Goal: Transaction & Acquisition: Obtain resource

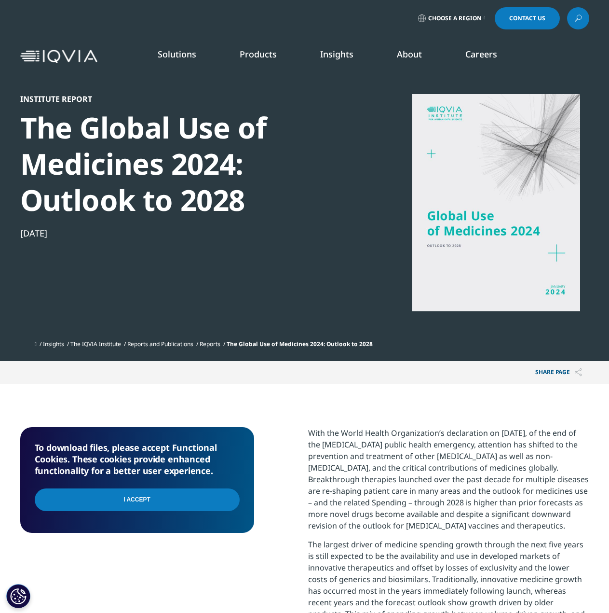
click at [154, 499] on input "I Accept" at bounding box center [137, 499] width 205 height 23
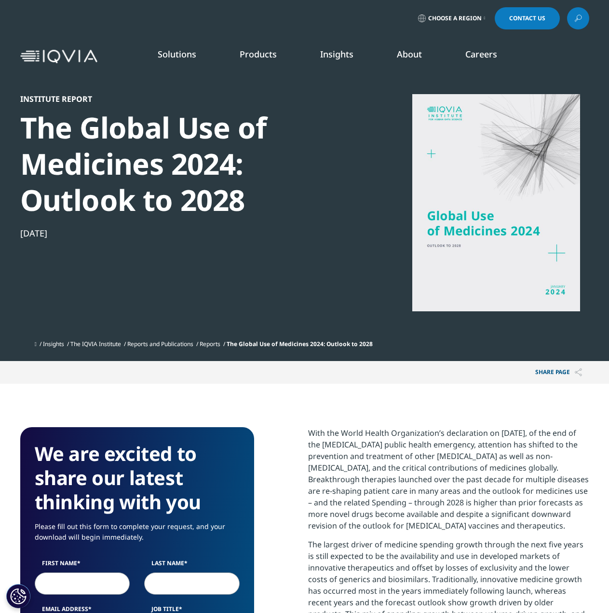
click at [475, 227] on div at bounding box center [496, 202] width 186 height 217
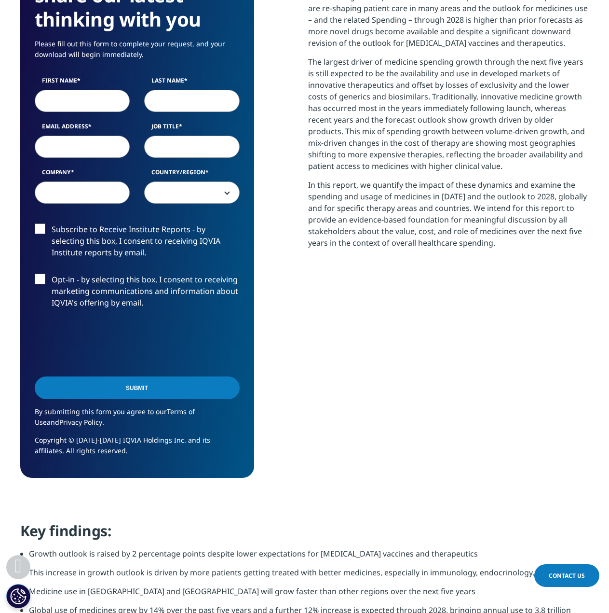
scroll to position [289, 0]
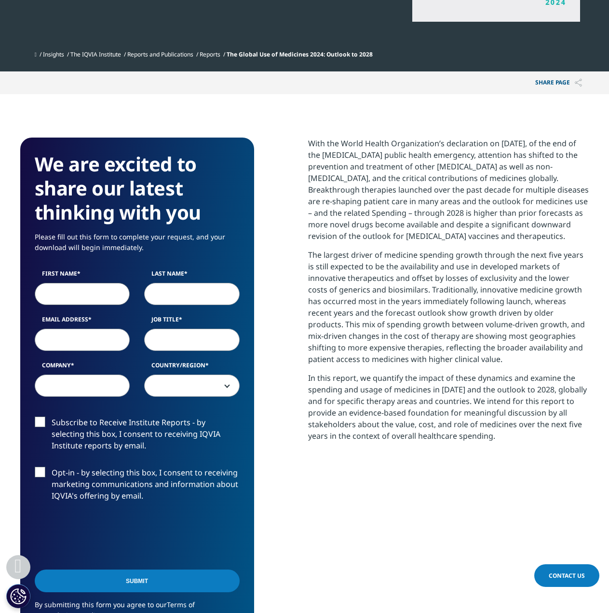
click at [108, 294] on input "First Name" at bounding box center [83, 294] width 96 height 22
type input "Michelle"
type input "Foley"
type input "michelle.foley@morganstanley.com"
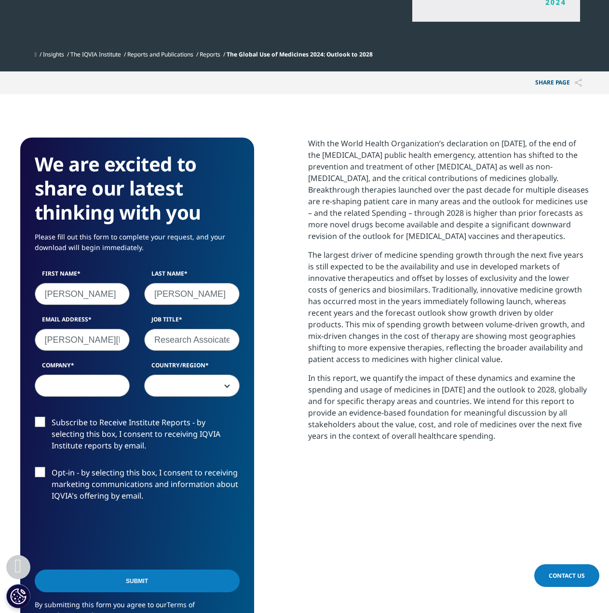
scroll to position [0, 1]
type input "Research Assoicate"
type input "Morgan Stanley"
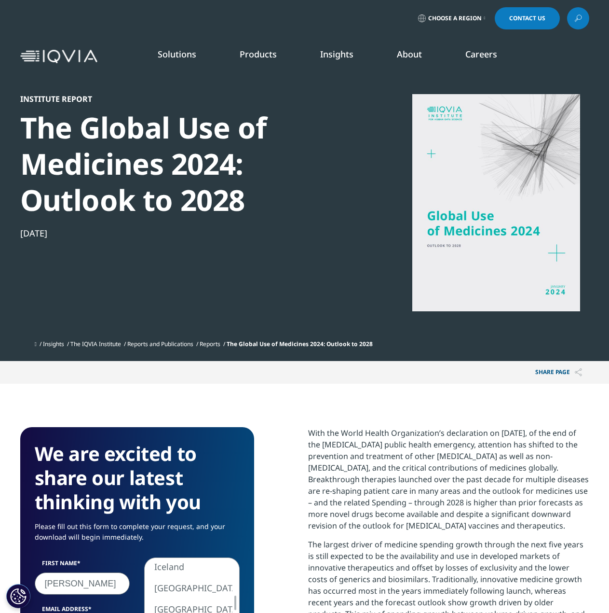
click at [257, 570] on span "United States Canada United Kingdom Afghanistan Albania Algeria American Samoa …" at bounding box center [261, 568] width 234 height 22
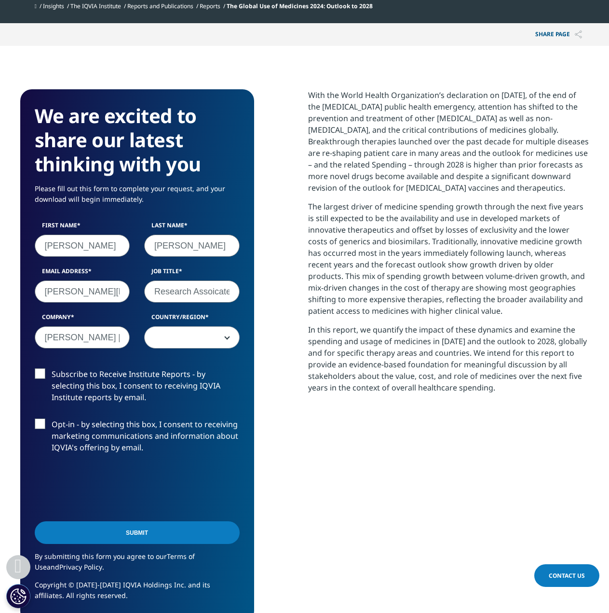
click at [142, 379] on label "Subscribe to Receive Institute Reports - by selecting this box, I consent to re…" at bounding box center [137, 388] width 205 height 40
click at [52, 368] on input "Subscribe to Receive Institute Reports - by selecting this box, I consent to re…" at bounding box center [52, 368] width 0 height 0
click at [161, 378] on label "Subscribe to Receive Institute Reports - by selecting this box, I consent to re…" at bounding box center [137, 388] width 205 height 40
click at [52, 368] on input "Subscribe to Receive Institute Reports - by selecting this box, I consent to re…" at bounding box center [52, 368] width 0 height 0
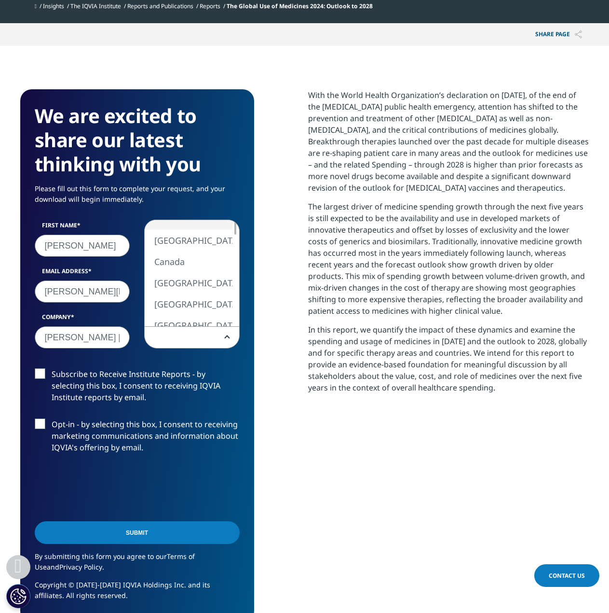
click at [181, 343] on span at bounding box center [192, 338] width 95 height 22
select select "[GEOGRAPHIC_DATA]"
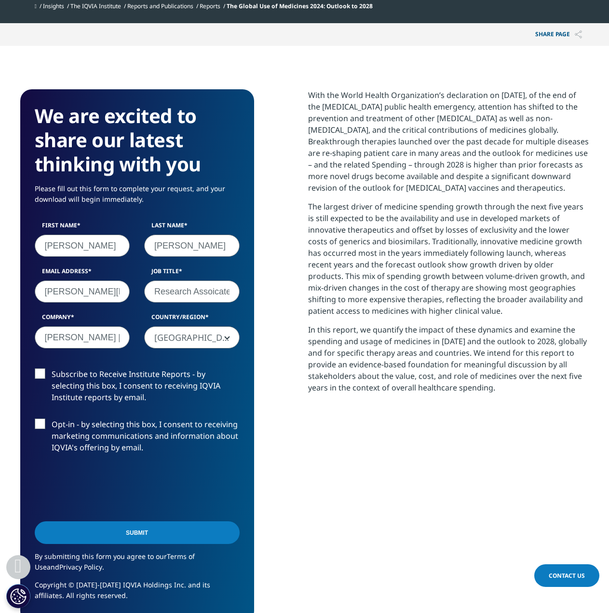
click at [63, 391] on label "Subscribe to Receive Institute Reports - by selecting this box, I consent to re…" at bounding box center [137, 388] width 205 height 40
click at [52, 368] on input "Subscribe to Receive Institute Reports - by selecting this box, I consent to re…" at bounding box center [52, 368] width 0 height 0
click at [90, 453] on label "Opt-in - by selecting this box, I consent to receiving marketing communications…" at bounding box center [137, 438] width 205 height 40
click at [52, 418] on input "Opt-in - by selecting this box, I consent to receiving marketing communications…" at bounding box center [52, 418] width 0 height 0
click at [69, 447] on label "Opt-in - by selecting this box, I consent to receiving marketing communications…" at bounding box center [137, 438] width 205 height 40
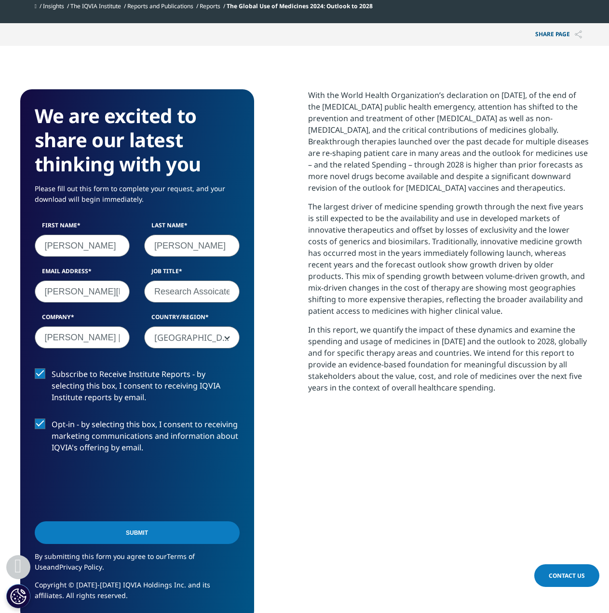
click at [52, 418] on input "Opt-in - by selecting this box, I consent to receiving marketing communications…" at bounding box center [52, 418] width 0 height 0
click at [178, 533] on input "Submit" at bounding box center [137, 532] width 205 height 23
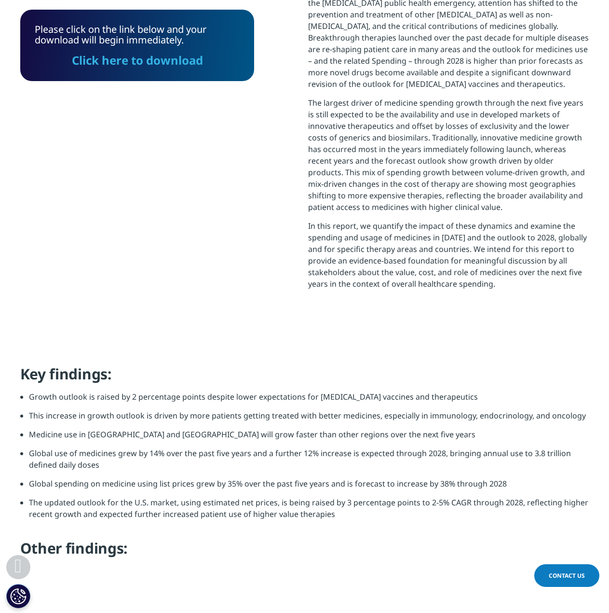
scroll to position [248, 0]
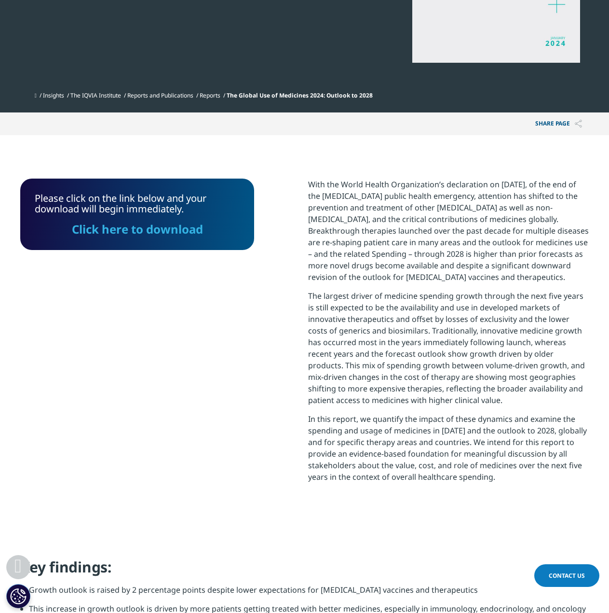
drag, startPoint x: 82, startPoint y: 231, endPoint x: 384, endPoint y: 309, distance: 311.8
click at [82, 231] on link "Click here to download" at bounding box center [136, 229] width 131 height 16
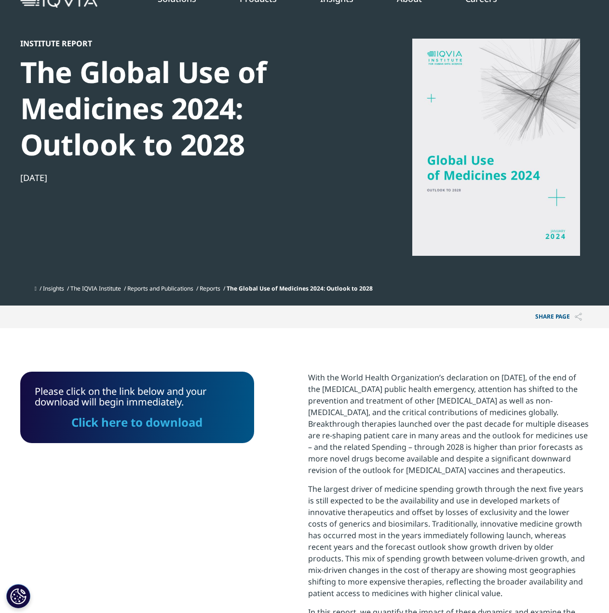
scroll to position [0, 0]
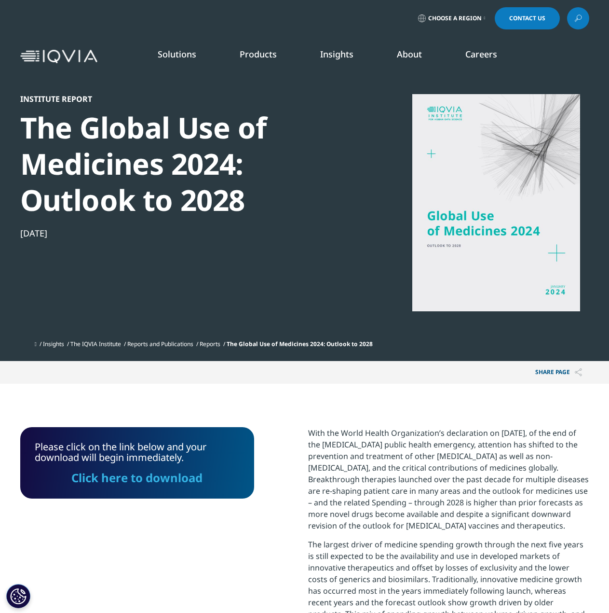
click at [525, 165] on div at bounding box center [496, 202] width 186 height 217
drag, startPoint x: 93, startPoint y: 479, endPoint x: 237, endPoint y: 432, distance: 152.1
click at [93, 479] on link "Click here to download" at bounding box center [136, 477] width 131 height 16
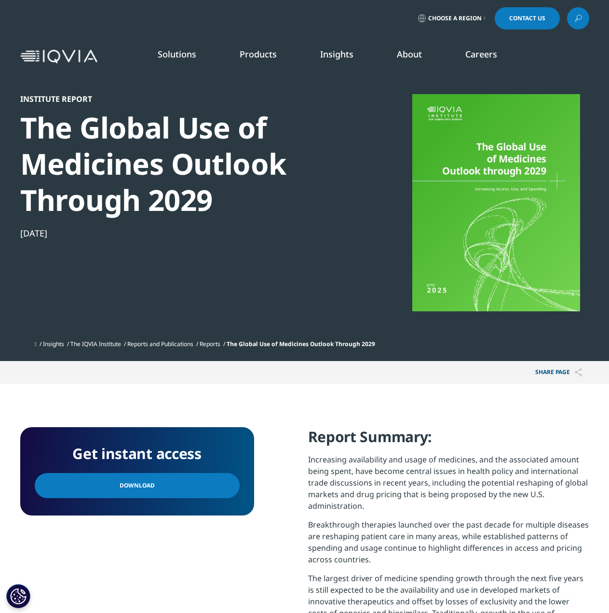
scroll to position [388, 569]
click at [138, 474] on link "Download" at bounding box center [137, 485] width 205 height 25
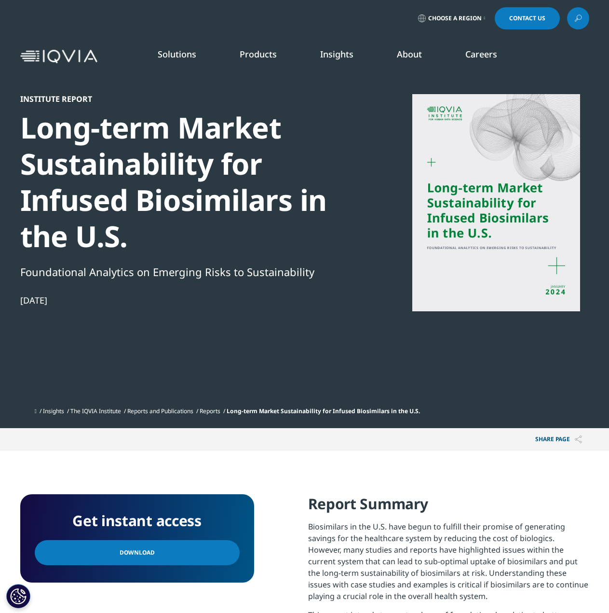
scroll to position [48, 0]
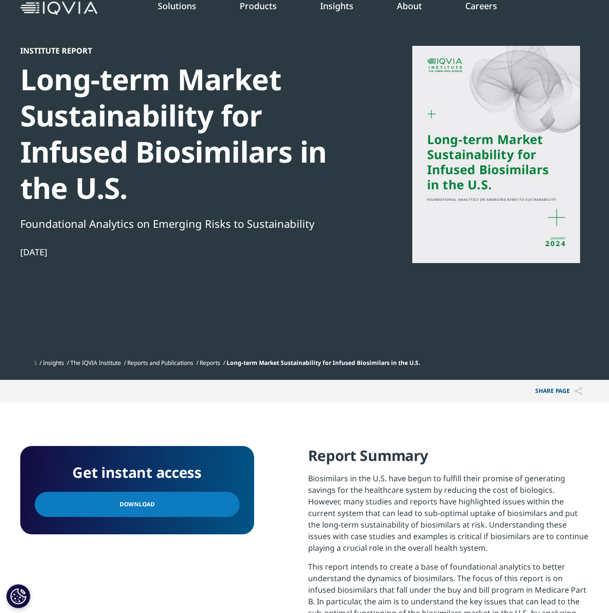
click at [172, 502] on link "Download" at bounding box center [137, 504] width 205 height 25
